Goal: Information Seeking & Learning: Learn about a topic

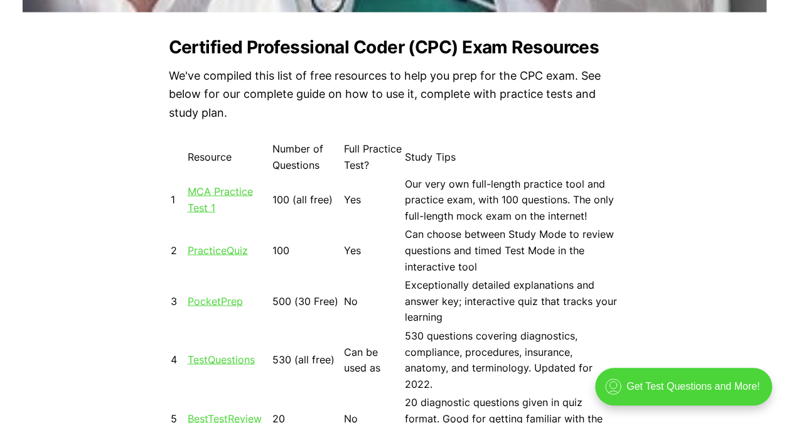
scroll to position [1082, 0]
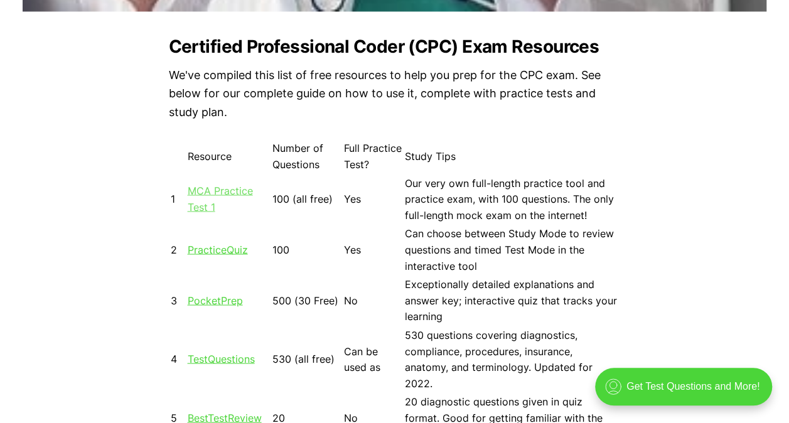
click at [240, 191] on link "MCA Practice Test 1" at bounding box center [220, 198] width 65 height 29
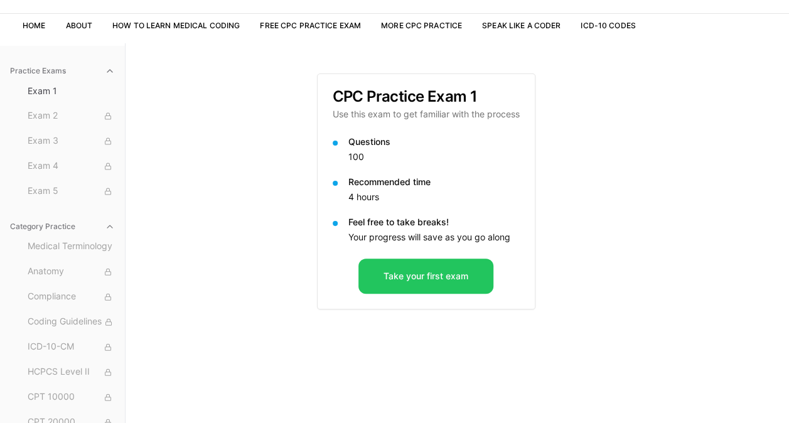
scroll to position [73, 0]
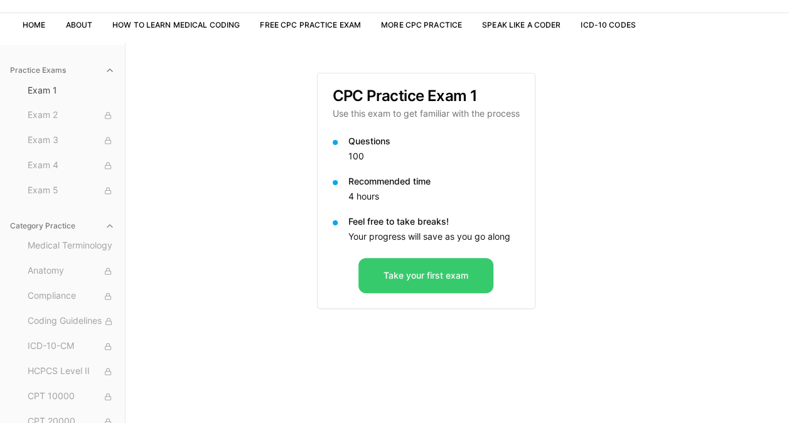
click at [385, 277] on button "Take your first exam" at bounding box center [425, 275] width 135 height 35
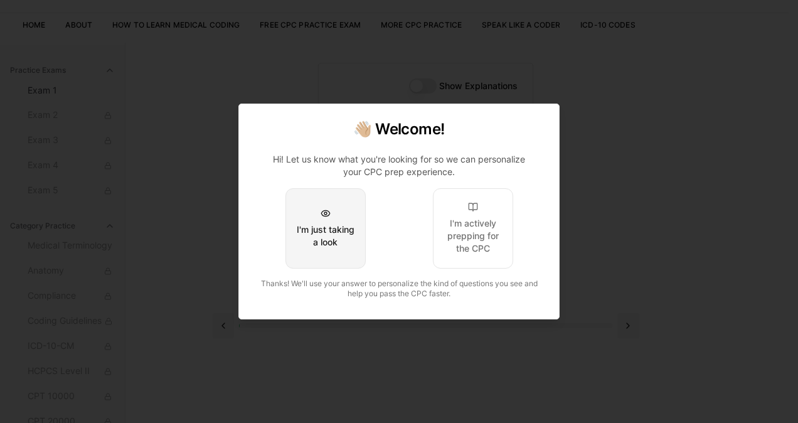
click at [333, 218] on button "I'm just taking a look" at bounding box center [326, 228] width 80 height 80
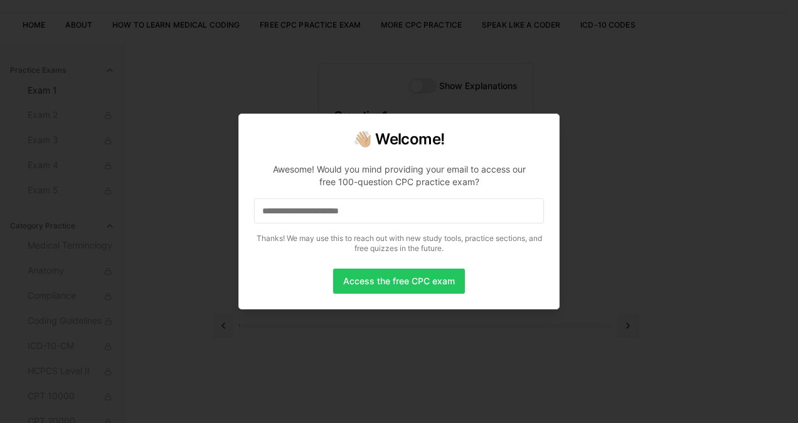
click at [338, 212] on input at bounding box center [399, 210] width 290 height 25
click at [372, 283] on button "Access the free CPC exam" at bounding box center [399, 281] width 132 height 25
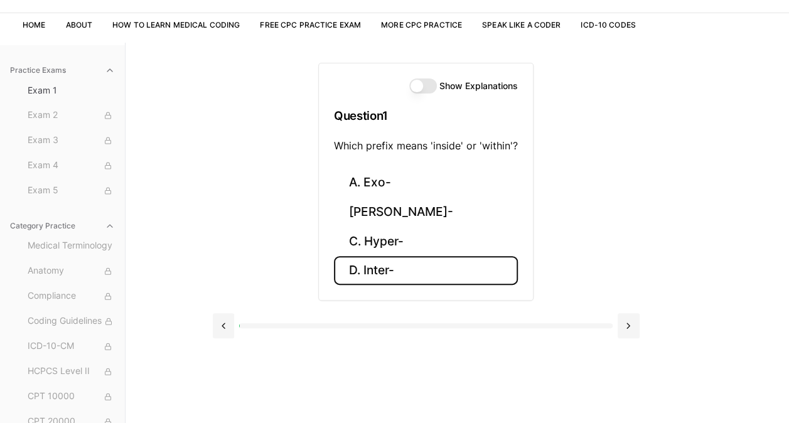
click at [375, 270] on button "D. Inter-" at bounding box center [426, 271] width 184 height 30
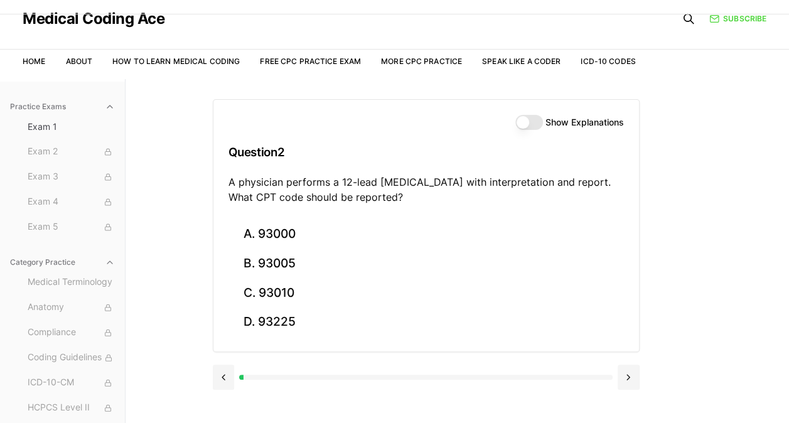
scroll to position [35, 0]
click at [525, 127] on button "Show Explanations" at bounding box center [529, 123] width 28 height 15
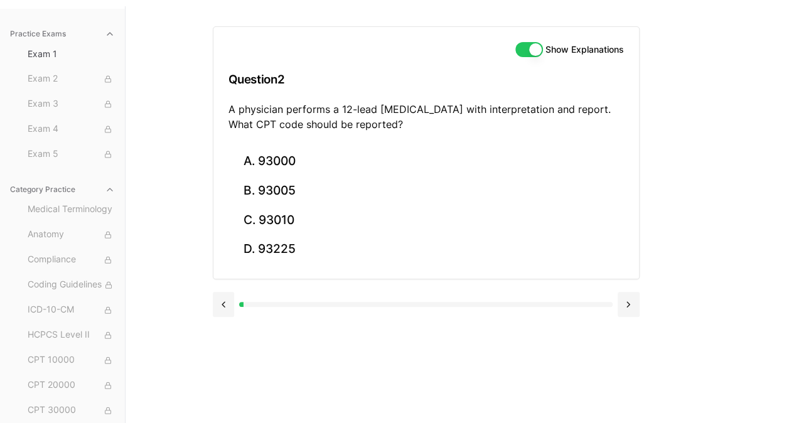
scroll to position [116, 0]
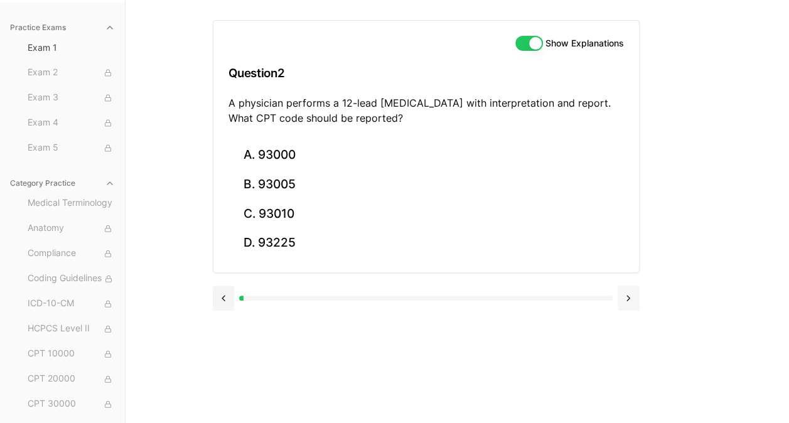
click at [623, 299] on button at bounding box center [629, 298] width 22 height 25
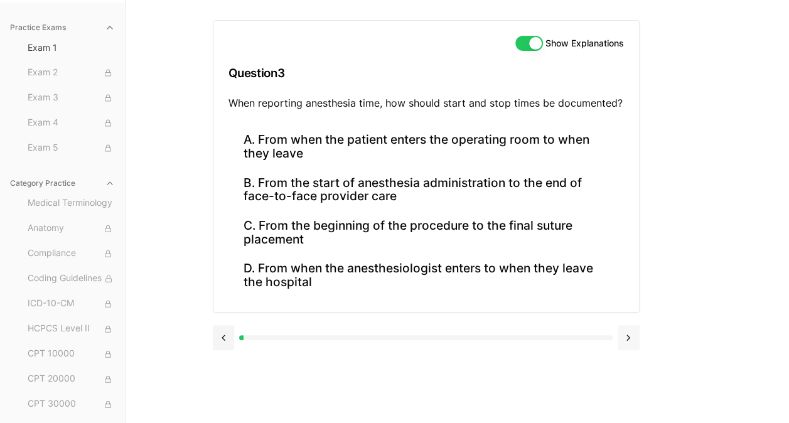
click at [626, 337] on button at bounding box center [629, 337] width 22 height 25
